Goal: Obtain resource: Download file/media

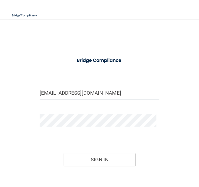
click at [102, 91] on input "[EMAIL_ADDRESS][DOMAIN_NAME]" at bounding box center [100, 92] width 120 height 13
click at [128, 97] on input "[EMAIL_ADDRESS][DOMAIN_NAME]" at bounding box center [100, 92] width 120 height 13
drag, startPoint x: 121, startPoint y: 95, endPoint x: 33, endPoint y: 101, distance: 88.1
click at [33, 101] on div "[EMAIL_ADDRESS][DOMAIN_NAME] Invalid email/password. You don't have permission …" at bounding box center [99, 110] width 187 height 171
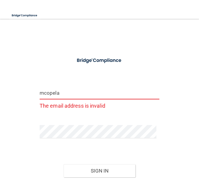
type input "[EMAIL_ADDRESS][DOMAIN_NAME]"
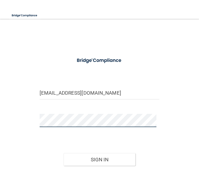
click at [28, 122] on div "[EMAIL_ADDRESS][DOMAIN_NAME] Invalid email/password. You don't have permission …" at bounding box center [99, 110] width 187 height 171
click at [63, 153] on button "Sign In" at bounding box center [99, 159] width 72 height 13
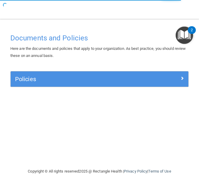
click at [186, 34] on img "Open Resource Center, 2 new notifications" at bounding box center [183, 35] width 17 height 17
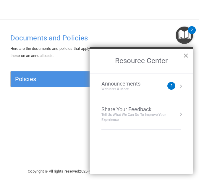
click at [186, 55] on button "×" at bounding box center [186, 55] width 6 height 9
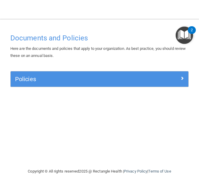
drag, startPoint x: 8, startPoint y: 8, endPoint x: 89, endPoint y: 3, distance: 81.3
click at [8, 8] on nav "Toggle navigation [PERSON_NAME] [EMAIL_ADDRESS][DOMAIN_NAME] Manage My Enterpri…" at bounding box center [99, 9] width 199 height 19
drag, startPoint x: 139, startPoint y: 10, endPoint x: 156, endPoint y: 4, distance: 18.0
click at [140, 10] on nav "Toggle navigation [PERSON_NAME] [EMAIL_ADDRESS][DOMAIN_NAME] Manage My Enterpri…" at bounding box center [99, 9] width 199 height 19
click at [176, 4] on div "Toggle navigation [PERSON_NAME] [EMAIL_ADDRESS][DOMAIN_NAME] Manage My Enterpri…" at bounding box center [99, 3] width 199 height 7
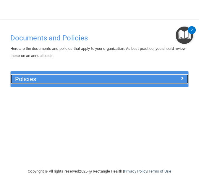
click at [178, 80] on div at bounding box center [166, 77] width 44 height 7
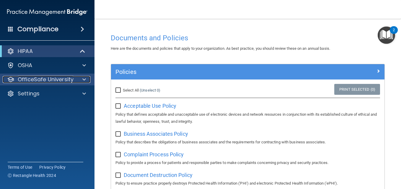
click at [66, 81] on p "OfficeSafe University" at bounding box center [46, 79] width 56 height 7
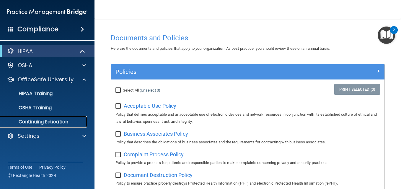
click at [55, 123] on p "Continuing Education" at bounding box center [44, 122] width 81 height 6
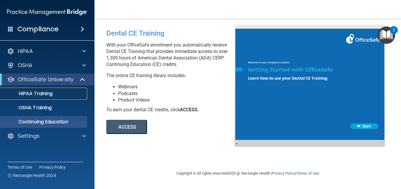
click at [30, 95] on p "HIPAA Training" at bounding box center [28, 94] width 49 height 6
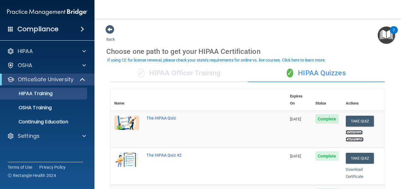
click at [198, 130] on link "Download Certificate" at bounding box center [355, 136] width 18 height 12
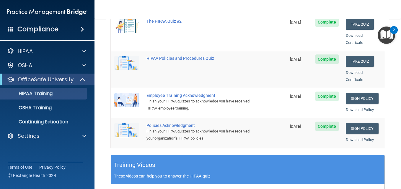
scroll to position [148, 0]
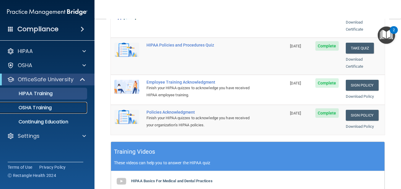
click at [30, 109] on p "OSHA Training" at bounding box center [28, 108] width 48 height 6
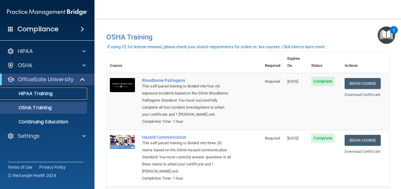
click at [42, 95] on p "HIPAA Training" at bounding box center [28, 94] width 49 height 6
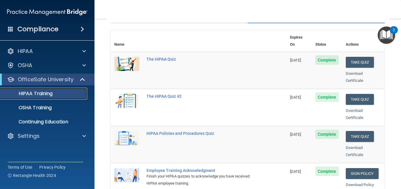
scroll to position [30, 0]
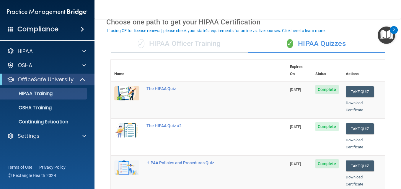
click at [172, 30] on div "If using CE for license renewal, please check your state's requirements for onl…" at bounding box center [216, 31] width 218 height 4
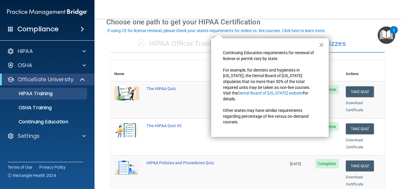
click at [198, 41] on button "×" at bounding box center [321, 44] width 6 height 9
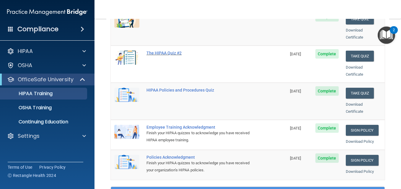
scroll to position [59, 0]
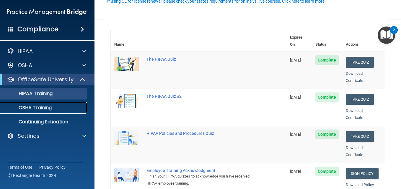
click at [36, 111] on p "OSHA Training" at bounding box center [28, 108] width 48 height 6
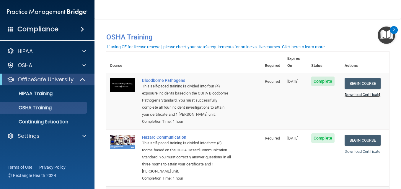
click at [198, 93] on link "Download Certificate" at bounding box center [362, 95] width 36 height 4
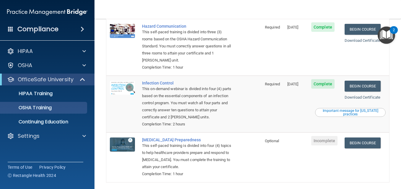
scroll to position [136, 0]
